Goal: Transaction & Acquisition: Purchase product/service

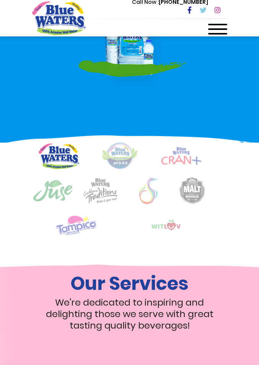
scroll to position [421, 0]
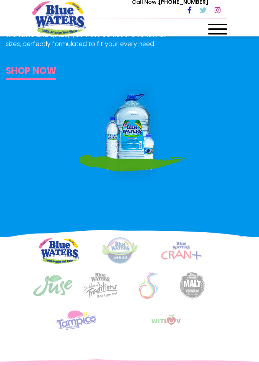
click at [32, 74] on link "Shop now" at bounding box center [31, 72] width 51 height 16
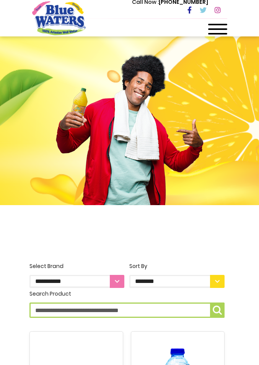
scroll to position [191, 0]
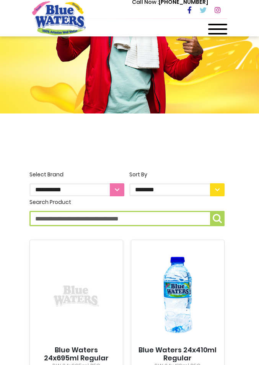
click at [112, 188] on select "**********" at bounding box center [76, 189] width 95 height 13
click at [175, 226] on input "Search Product" at bounding box center [126, 218] width 195 height 15
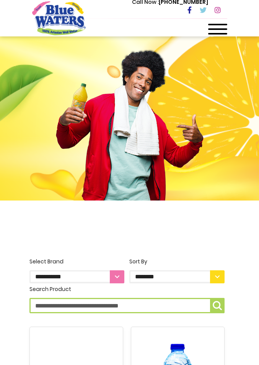
scroll to position [0, 0]
